Goal: Task Accomplishment & Management: Manage account settings

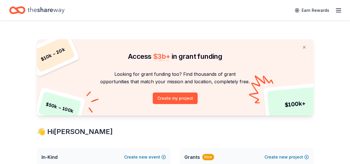
click at [338, 9] on line "button" at bounding box center [338, 9] width 5 height 0
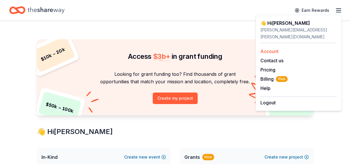
click at [264, 48] on link "Account" at bounding box center [269, 51] width 18 height 6
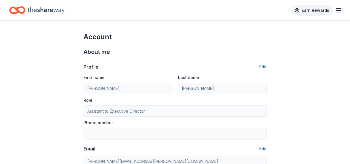
click at [303, 10] on link "Earn Rewards" at bounding box center [311, 10] width 41 height 10
click at [337, 10] on line "button" at bounding box center [338, 10] width 5 height 0
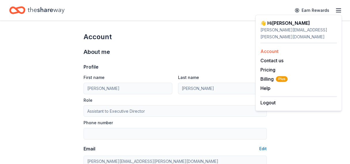
click at [272, 48] on link "Account" at bounding box center [269, 51] width 18 height 6
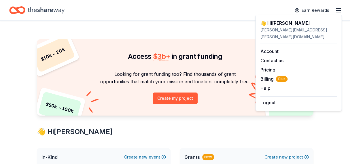
click at [155, 50] on div "Access $ 3b + in grant funding" at bounding box center [175, 51] width 276 height 24
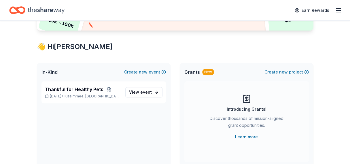
scroll to position [86, 0]
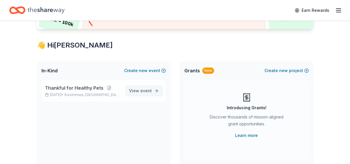
click at [132, 90] on span "View event" at bounding box center [140, 90] width 23 height 7
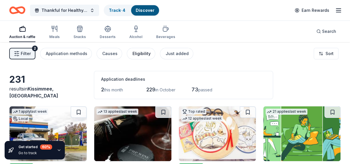
click at [141, 54] on div "Eligibility" at bounding box center [141, 53] width 18 height 7
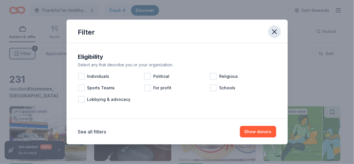
click at [273, 34] on icon "button" at bounding box center [274, 32] width 8 height 8
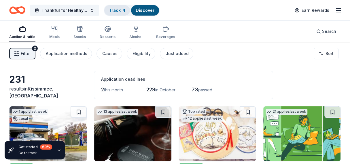
click at [114, 11] on link "Track · 4" at bounding box center [117, 10] width 16 height 5
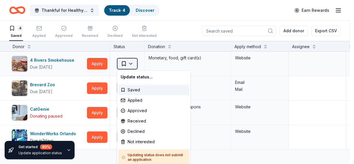
click at [134, 65] on html "Thankful for Healthy Pets Track · 4 Discover Earn Rewards 4 Saved Applied Appro…" at bounding box center [177, 82] width 354 height 164
click at [151, 132] on div "Declined" at bounding box center [153, 131] width 71 height 10
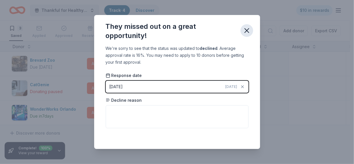
click at [248, 27] on icon "button" at bounding box center [247, 30] width 8 height 8
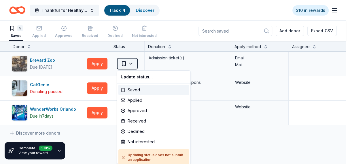
click at [131, 61] on html "Thankful for Healthy Pets Track · 4 Discover $10 in rewards 3 Saved Applied App…" at bounding box center [175, 82] width 350 height 164
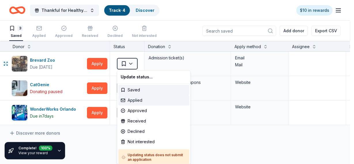
click at [137, 100] on div "Applied" at bounding box center [153, 100] width 71 height 10
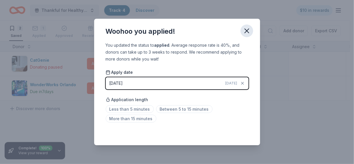
click at [249, 32] on icon "button" at bounding box center [247, 31] width 8 height 8
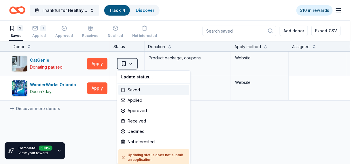
click at [131, 63] on html "Thankful for Healthy Pets Track · 4 Discover $10 in rewards 2 Saved 1 Applied A…" at bounding box center [177, 82] width 354 height 164
click at [133, 132] on div "Declined" at bounding box center [153, 131] width 71 height 10
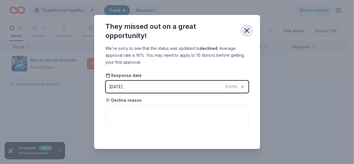
click at [248, 30] on icon "button" at bounding box center [247, 30] width 8 height 8
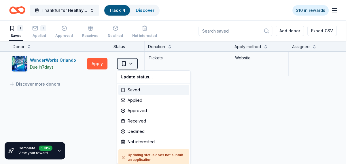
click at [132, 62] on html "Thankful for Healthy Pets Track · 4 Discover $10 in rewards 1 Saved 1 Applied A…" at bounding box center [175, 82] width 350 height 164
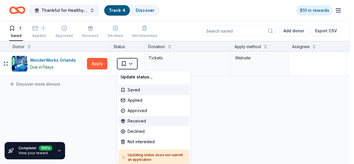
click at [136, 123] on div "Received" at bounding box center [153, 121] width 71 height 10
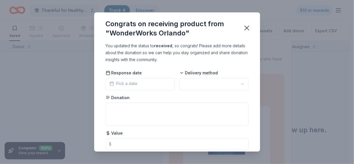
click at [143, 86] on button "Pick a date" at bounding box center [140, 84] width 69 height 12
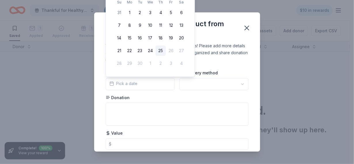
click at [127, 87] on div "Pick a date" at bounding box center [123, 84] width 28 height 8
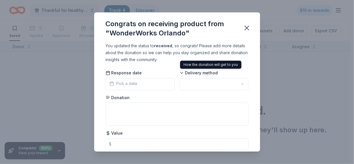
click at [188, 74] on span "Delivery method" at bounding box center [198, 73] width 39 height 6
click at [179, 73] on icon at bounding box center [181, 73] width 5 height 5
click at [180, 72] on icon at bounding box center [181, 73] width 5 height 5
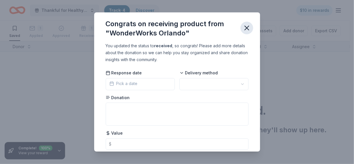
click at [247, 26] on icon "button" at bounding box center [247, 28] width 8 height 8
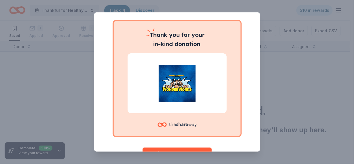
scroll to position [57, 0]
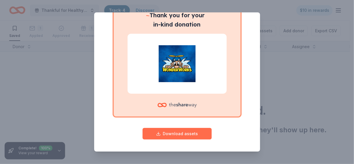
click at [175, 136] on button "Download assets" at bounding box center [176, 134] width 69 height 12
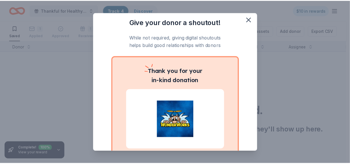
scroll to position [0, 0]
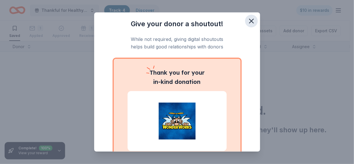
click at [248, 19] on icon "button" at bounding box center [251, 21] width 8 height 8
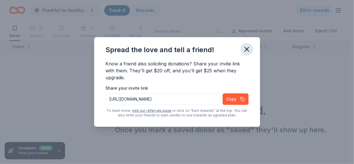
click at [246, 48] on icon "button" at bounding box center [247, 49] width 8 height 8
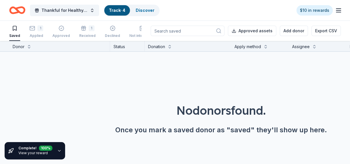
click at [59, 151] on icon "button" at bounding box center [59, 150] width 5 height 5
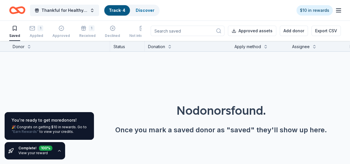
click at [29, 134] on link ""Earn Rewards"" at bounding box center [25, 131] width 27 height 5
click at [15, 152] on div "Complete! 100 % View your reward" at bounding box center [35, 150] width 60 height 17
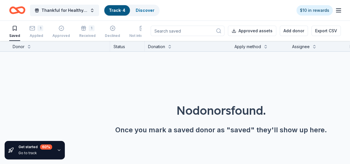
click at [112, 8] on link "Track · 4" at bounding box center [117, 10] width 16 height 5
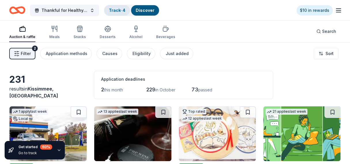
click at [115, 13] on div "Track · 4" at bounding box center [117, 10] width 26 height 10
click at [83, 12] on span "Thankful for Healthy Pets" at bounding box center [64, 10] width 46 height 7
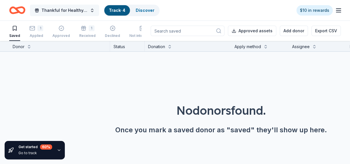
click at [92, 12] on button "Thankful for Healthy Pets" at bounding box center [64, 11] width 69 height 12
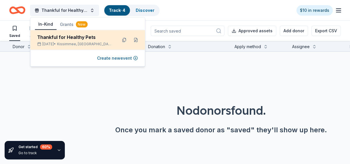
click at [83, 40] on div "Thankful for Healthy Pets" at bounding box center [74, 37] width 75 height 7
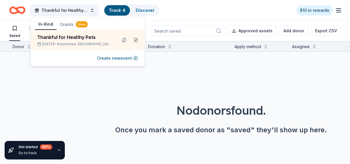
click at [100, 22] on div "In-Kind Grants New" at bounding box center [87, 25] width 115 height 12
click at [118, 10] on link "Track · 4" at bounding box center [117, 10] width 16 height 5
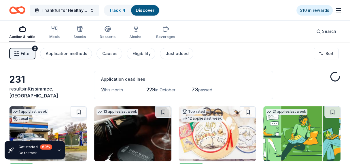
click at [141, 10] on link "Discover" at bounding box center [145, 10] width 19 height 5
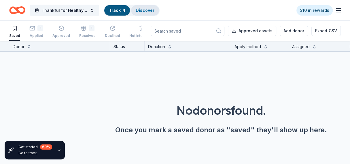
click at [143, 9] on link "Discover" at bounding box center [145, 10] width 19 height 5
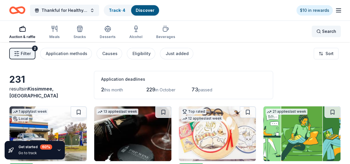
click at [326, 31] on span "Search" at bounding box center [329, 31] width 14 height 7
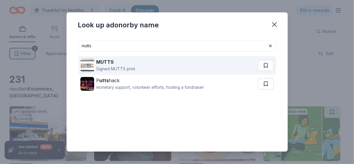
type input "mutts"
click at [128, 66] on div "Signed MUTTS print" at bounding box center [115, 68] width 39 height 7
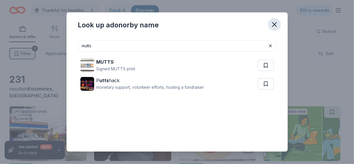
click at [271, 26] on icon "button" at bounding box center [274, 24] width 8 height 8
